Goal: Information Seeking & Learning: Learn about a topic

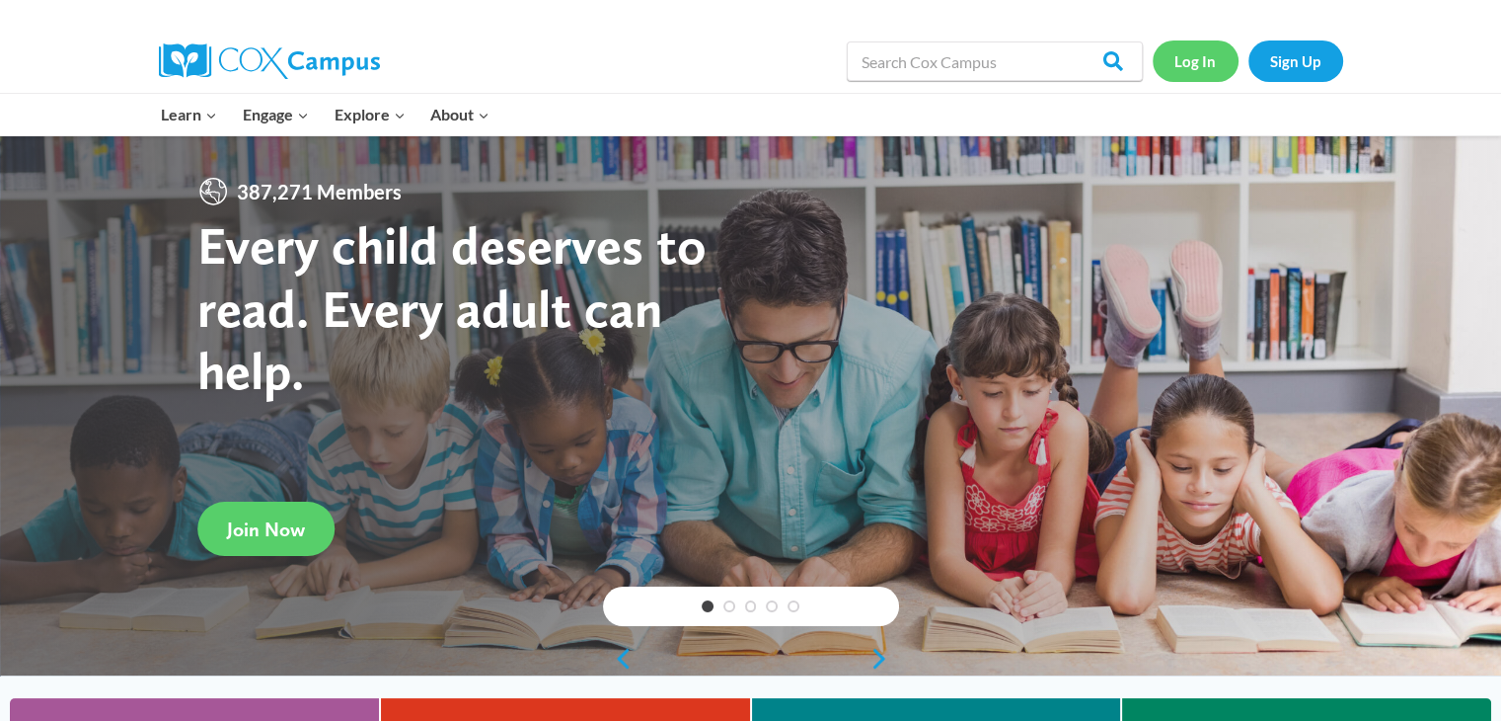
click at [1203, 67] on link "Log In" at bounding box center [1196, 60] width 86 height 40
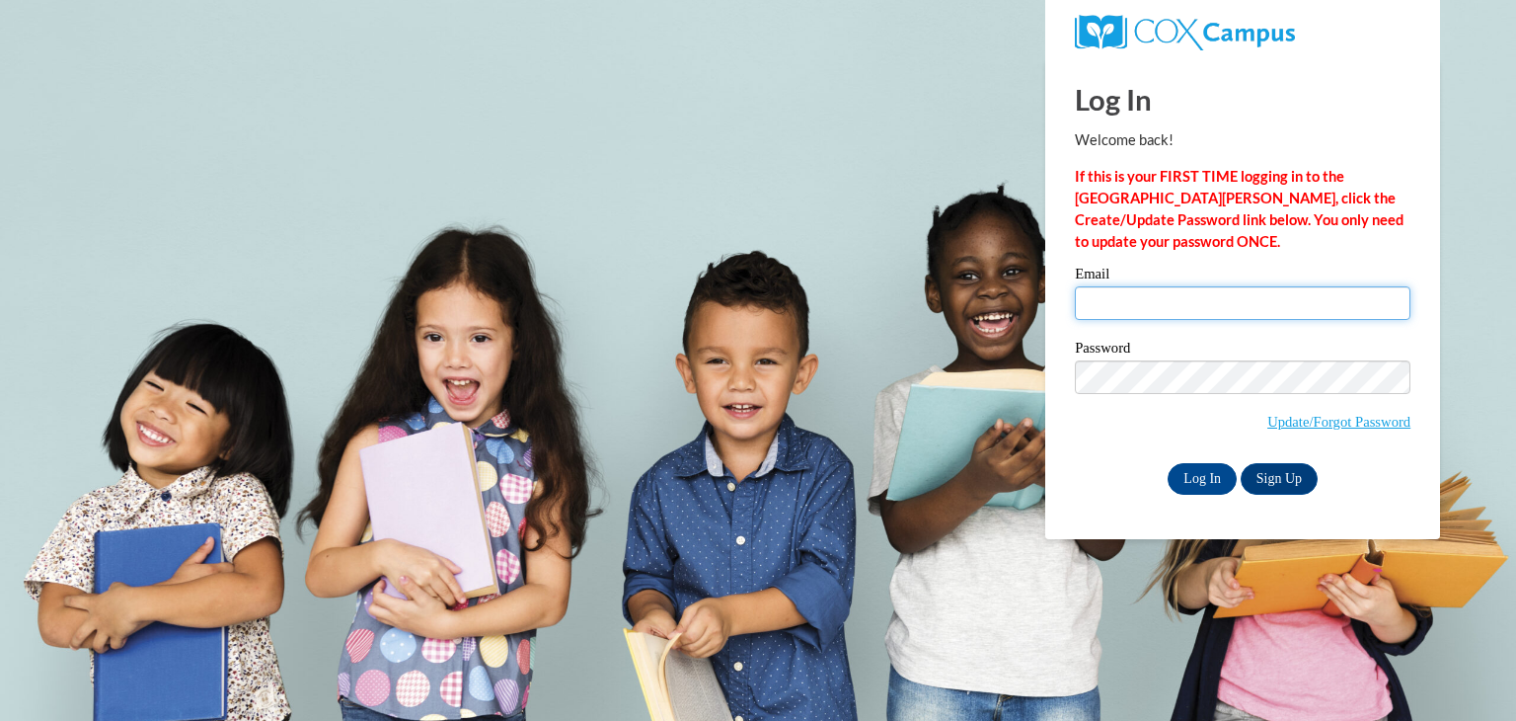
click at [1111, 303] on input "Email" at bounding box center [1243, 303] width 336 height 34
type input "emie_em08@yahoo.com"
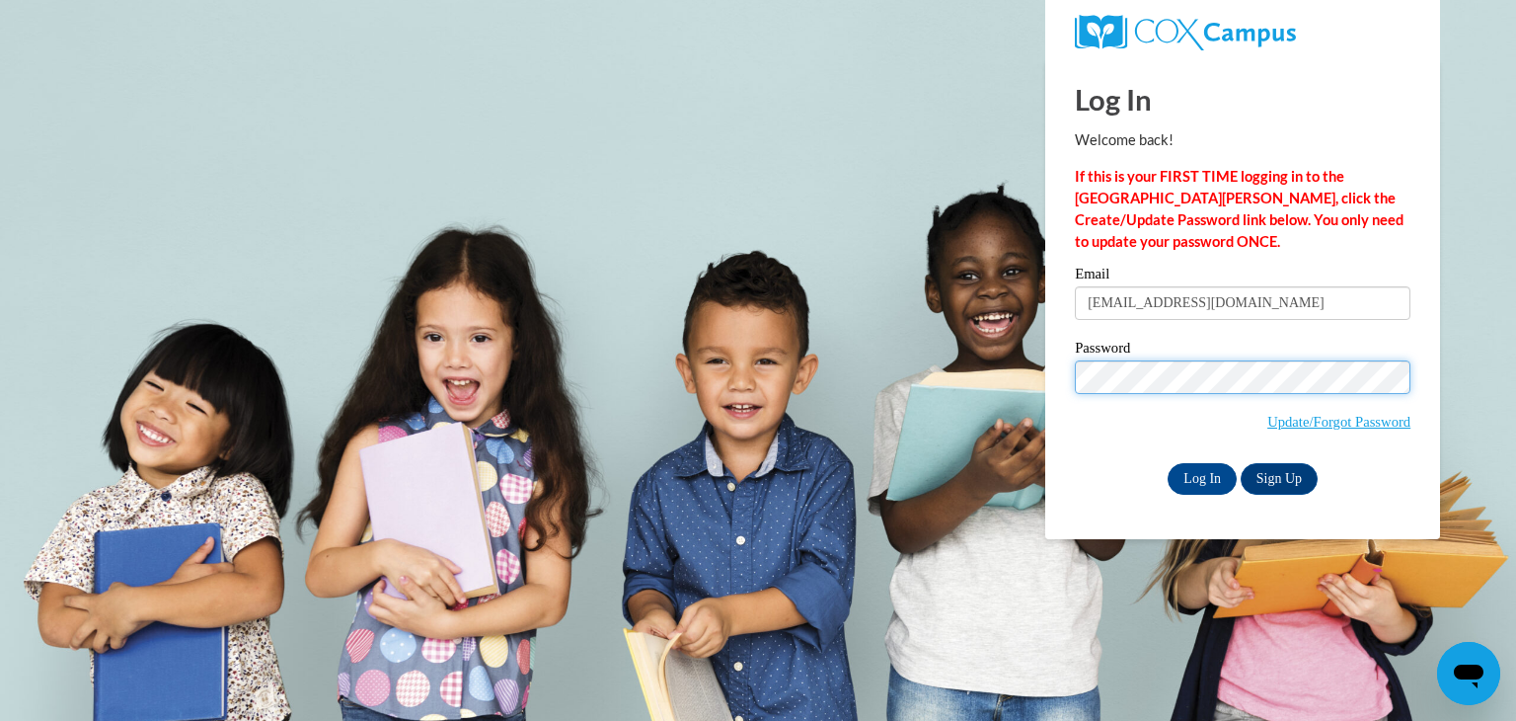
click at [1168, 463] on input "Log In" at bounding box center [1202, 479] width 69 height 32
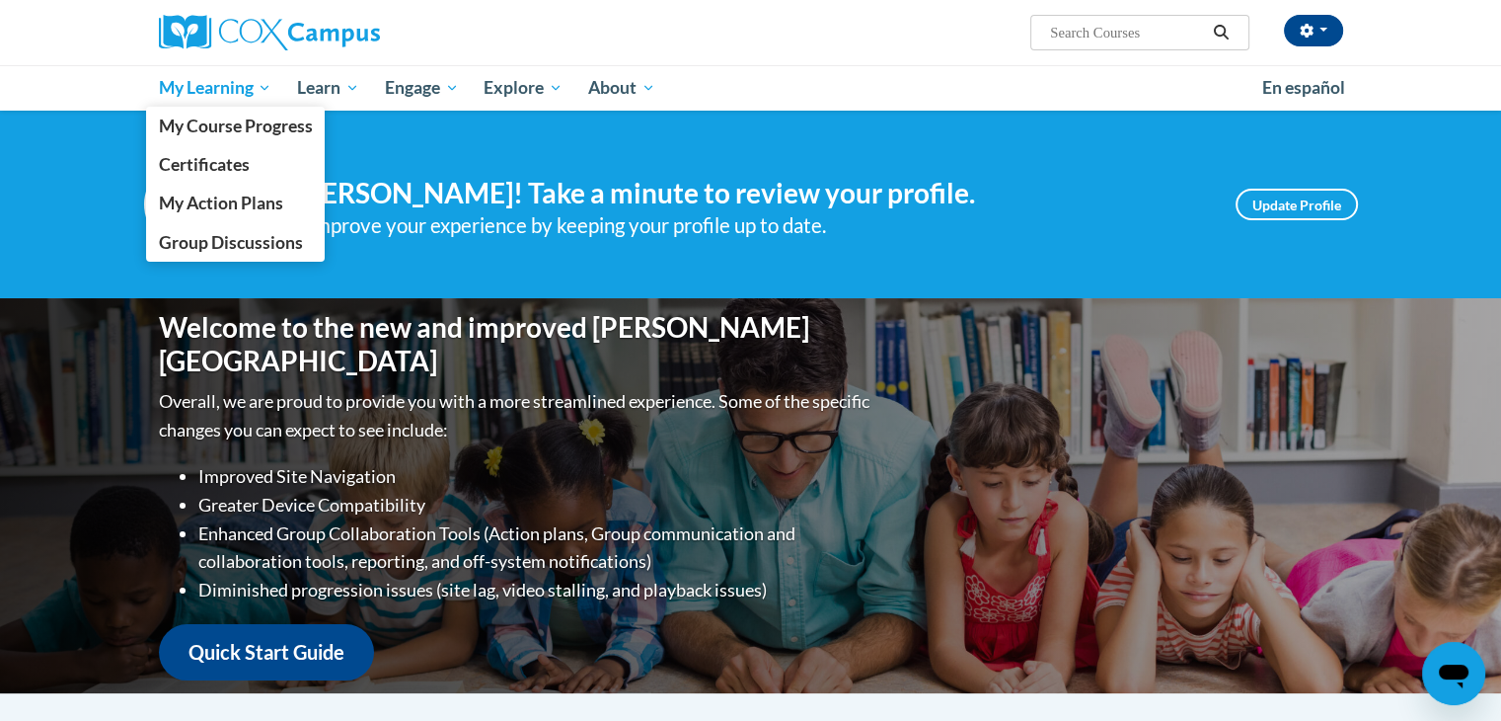
click at [206, 83] on span "My Learning" at bounding box center [215, 88] width 114 height 24
click at [220, 127] on span "My Course Progress" at bounding box center [235, 125] width 154 height 21
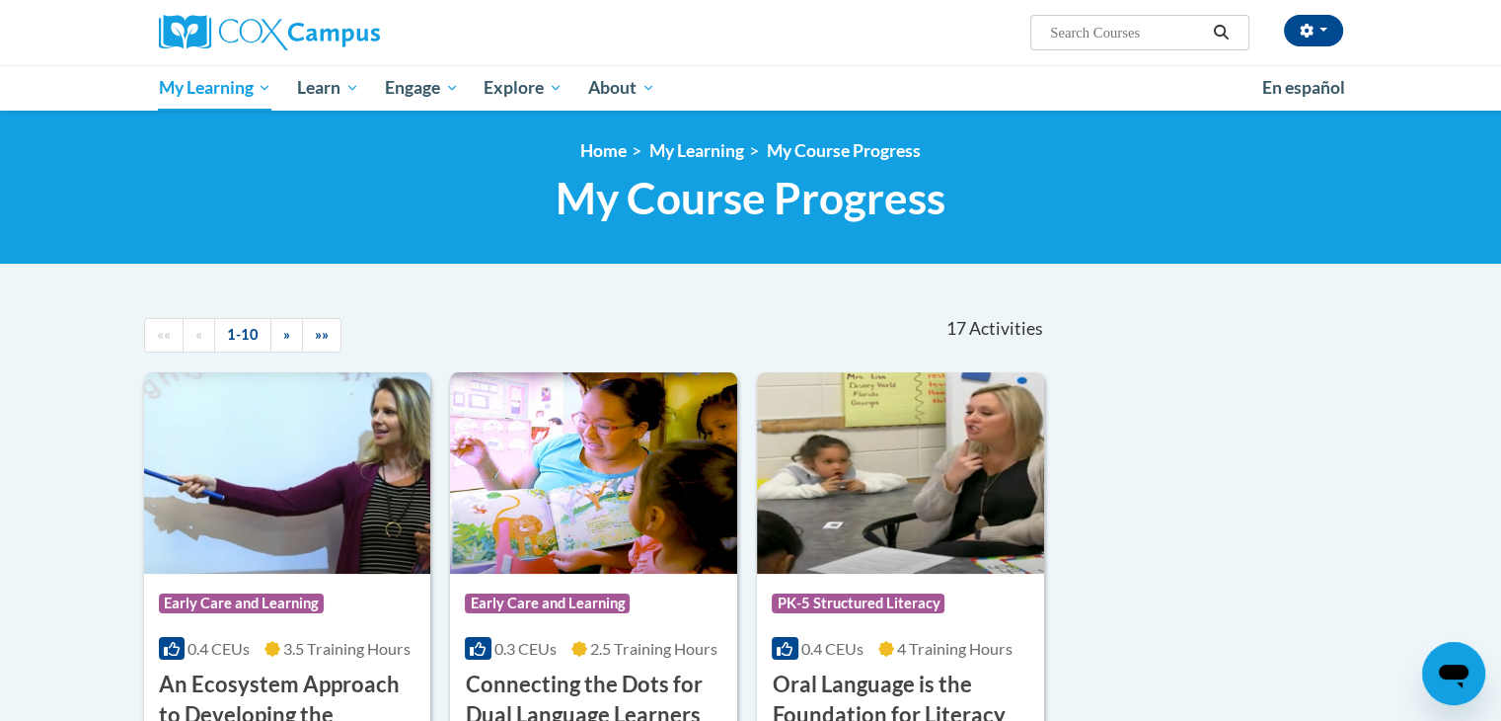
scroll to position [303, 0]
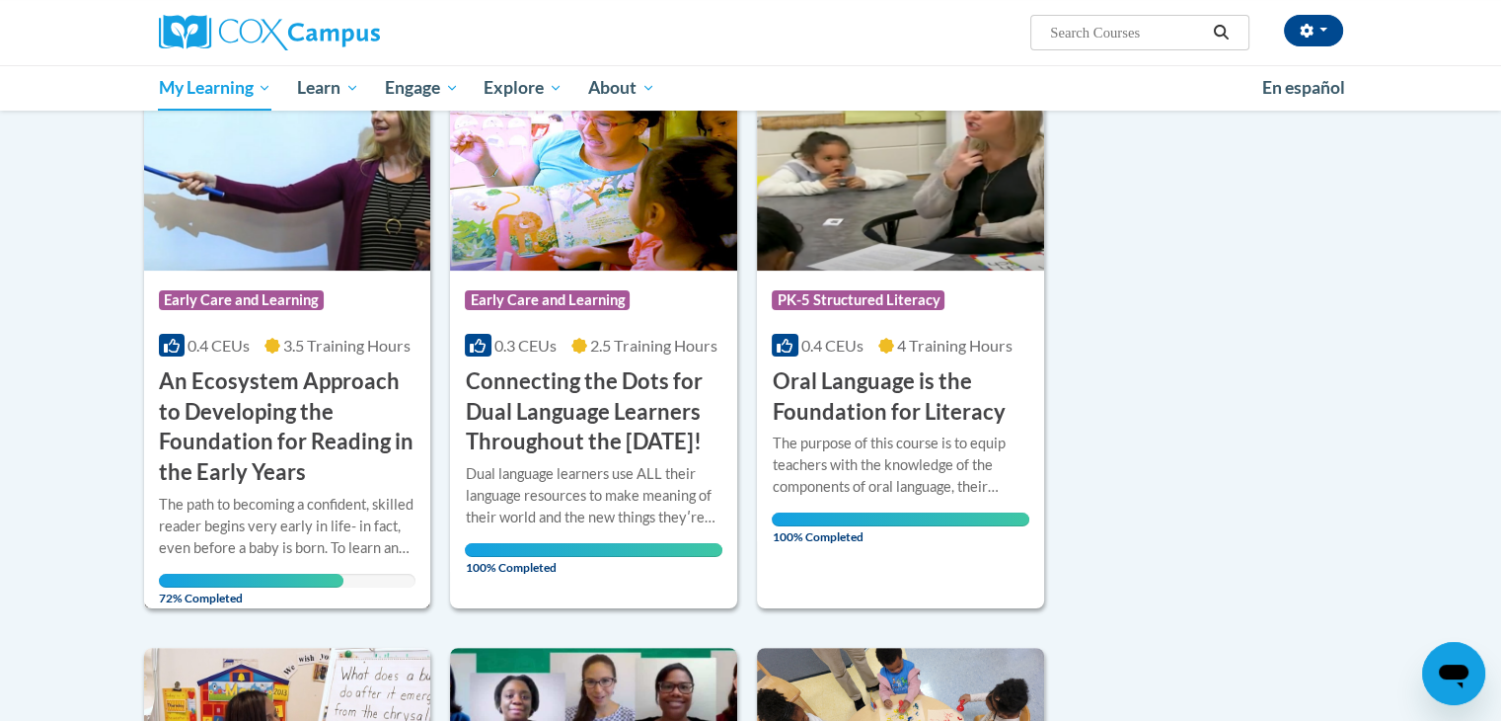
click at [321, 163] on img at bounding box center [287, 169] width 287 height 201
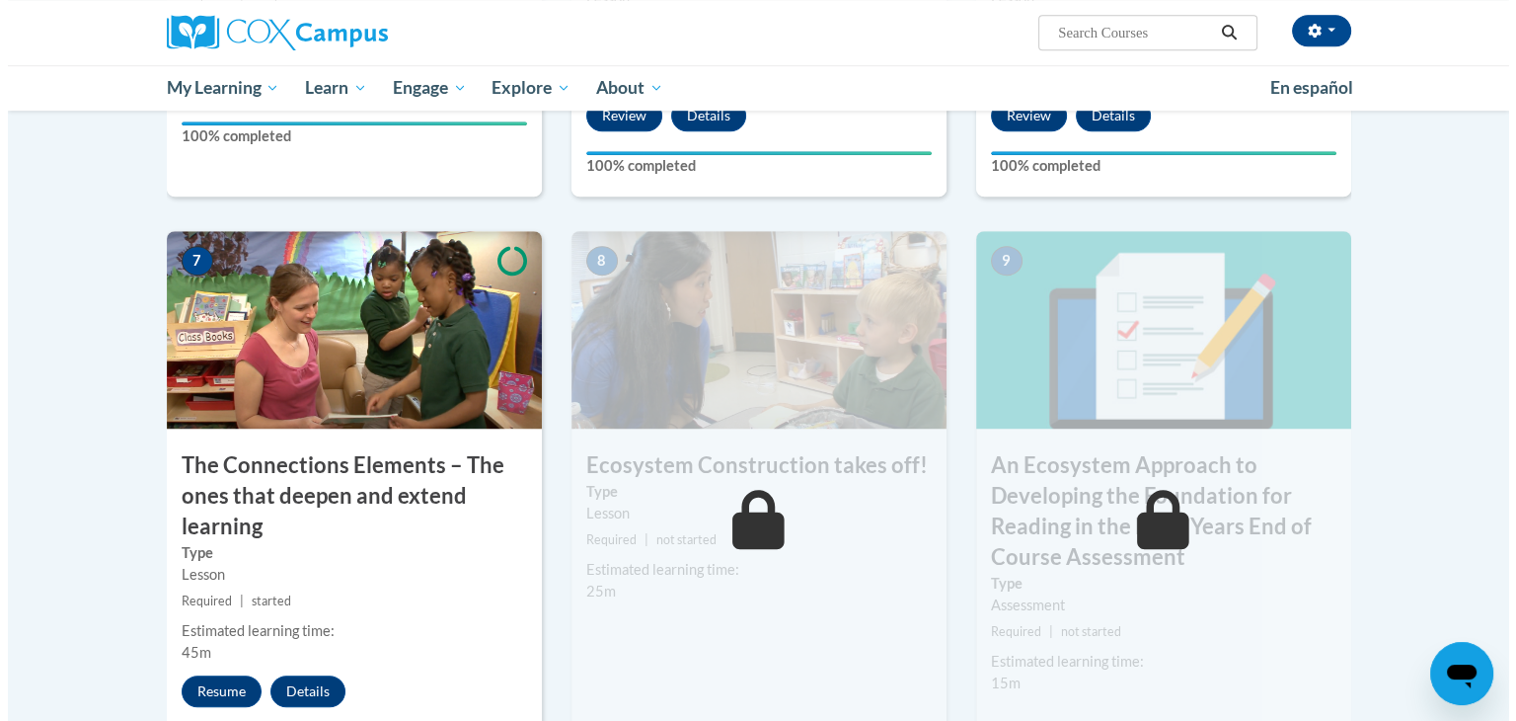
scroll to position [1492, 0]
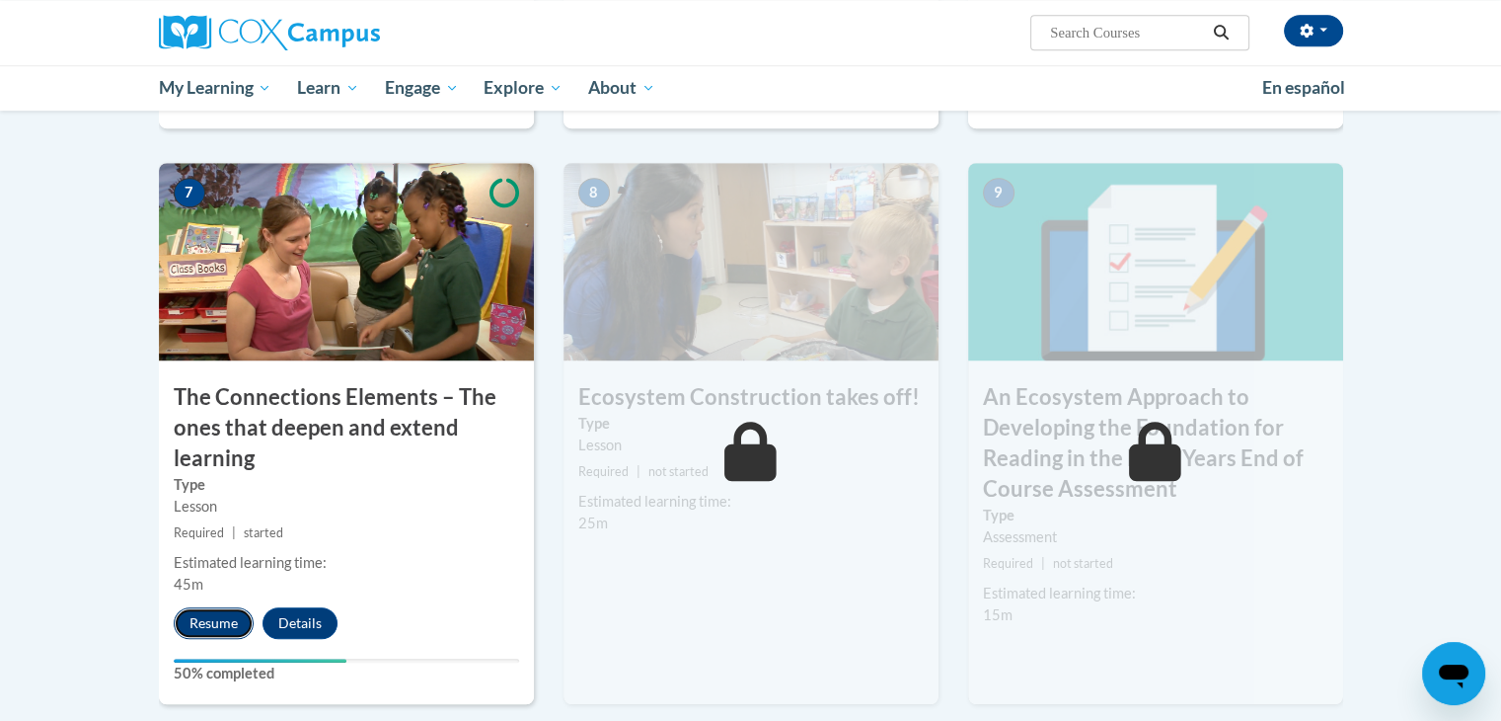
click at [213, 629] on button "Resume" at bounding box center [214, 623] width 80 height 32
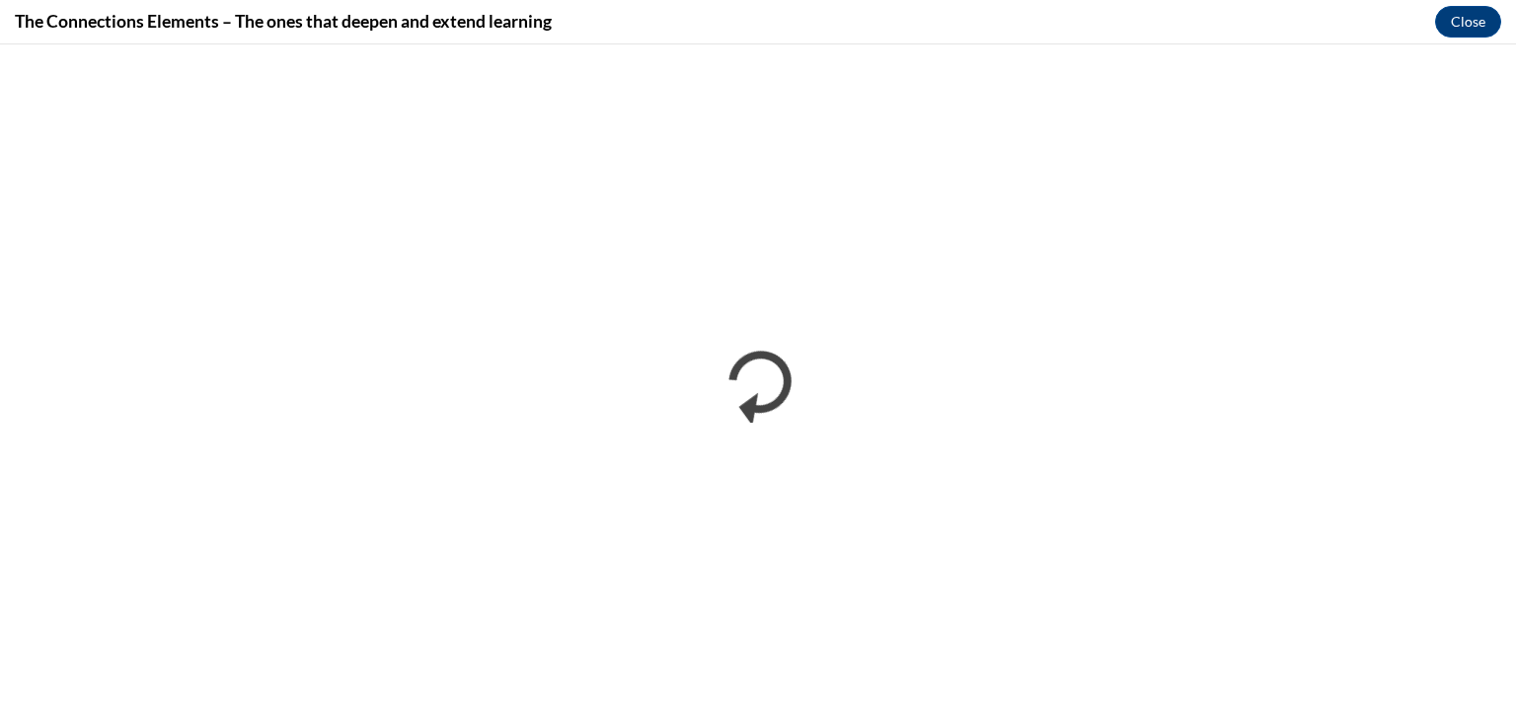
scroll to position [0, 0]
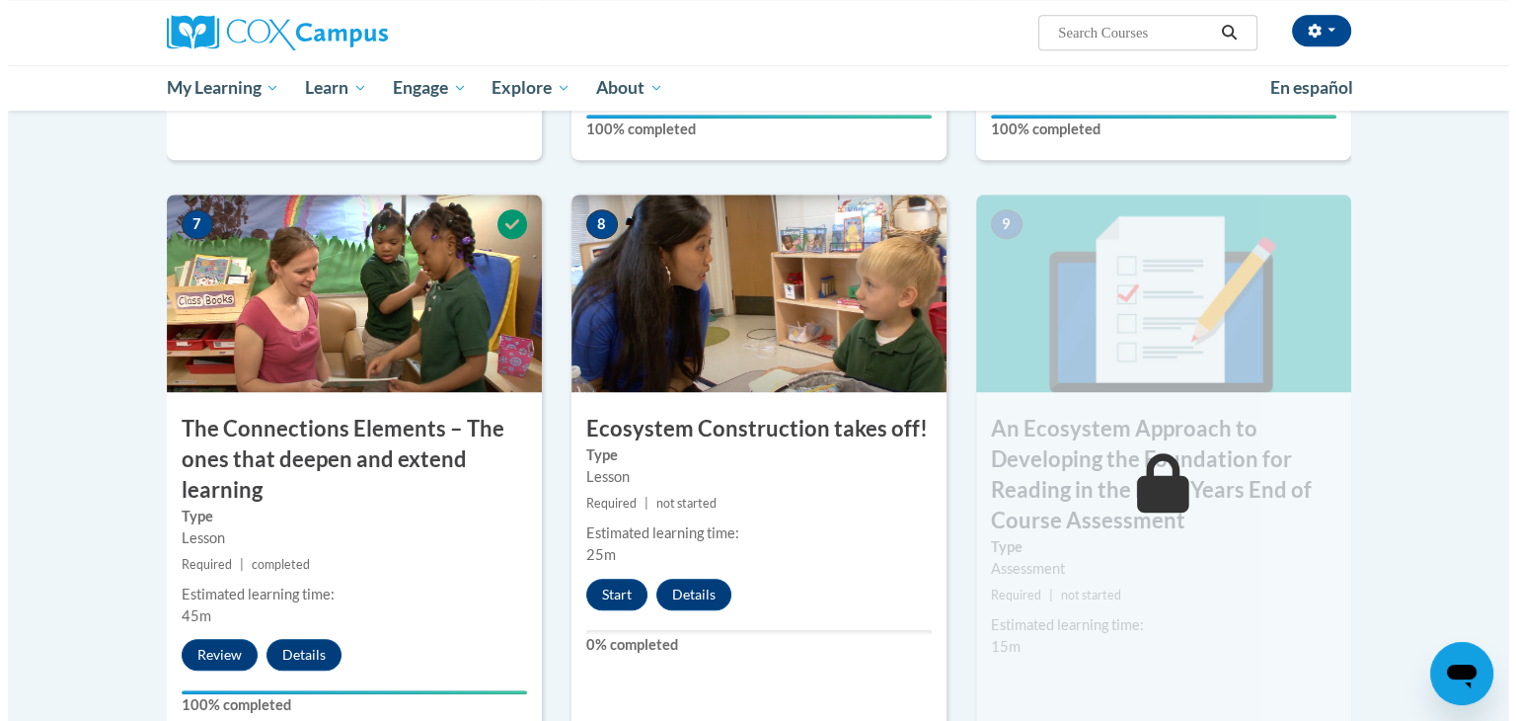
scroll to position [1453, 0]
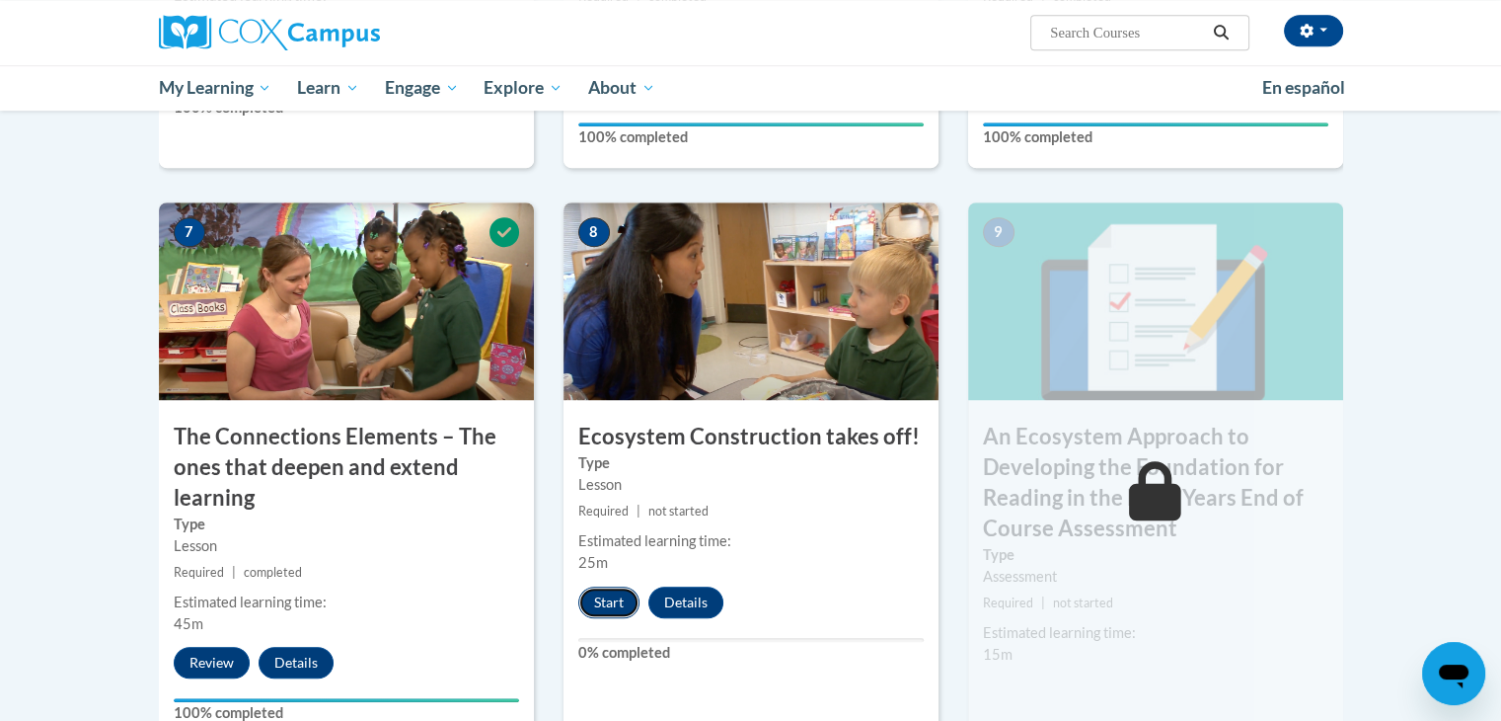
click at [596, 605] on button "Start" at bounding box center [608, 602] width 61 height 32
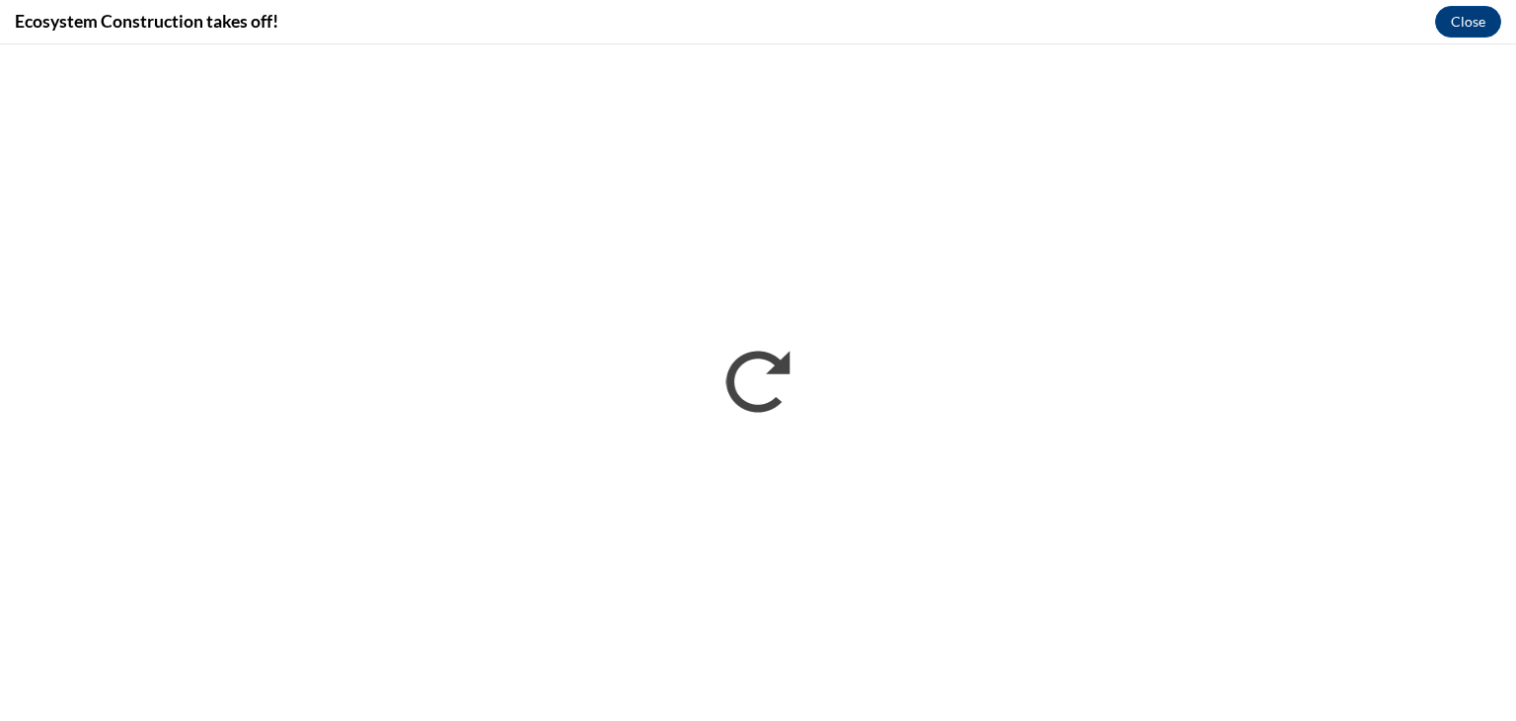
scroll to position [0, 0]
